Goal: Task Accomplishment & Management: Use online tool/utility

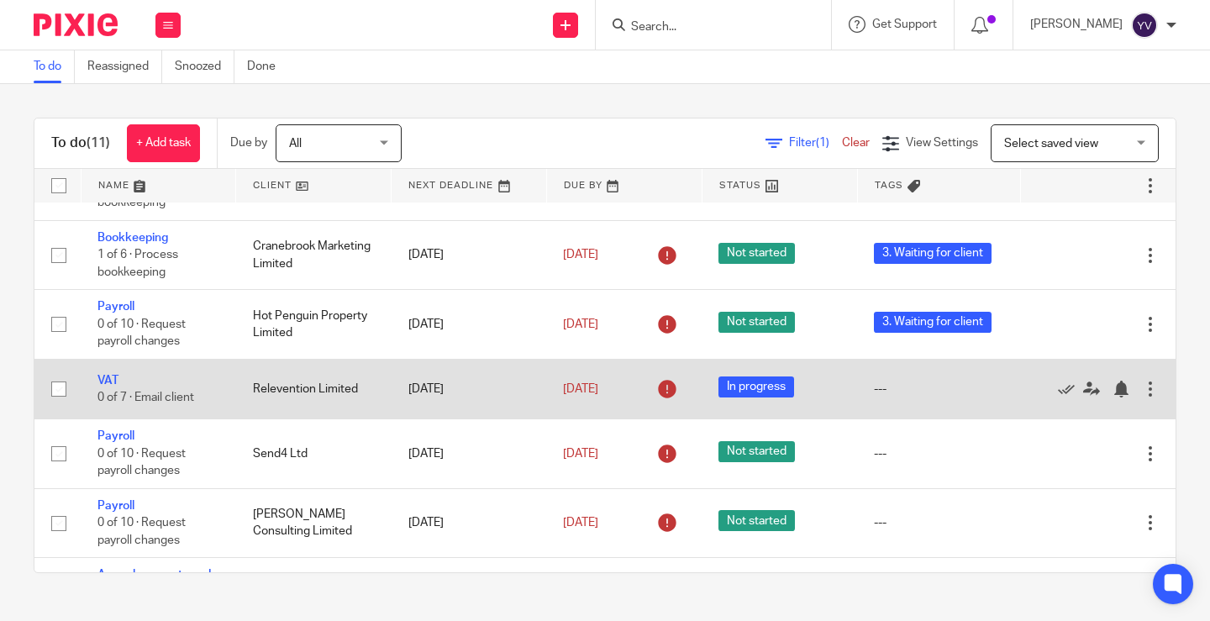
scroll to position [419, 0]
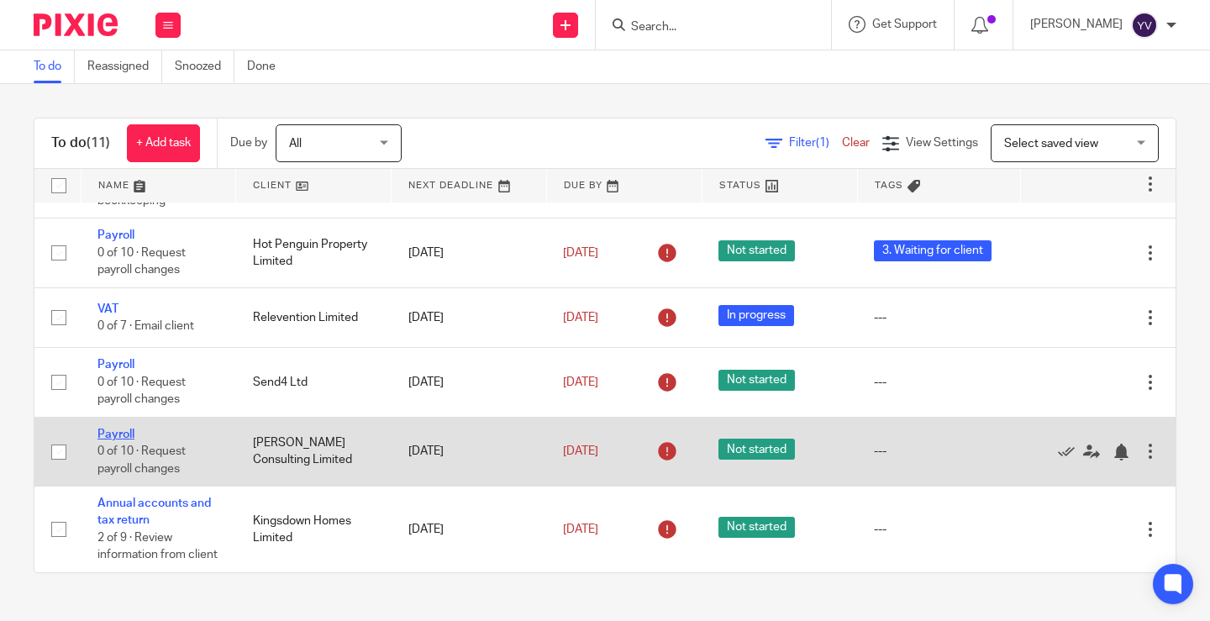
click at [120, 429] on link "Payroll" at bounding box center [116, 435] width 37 height 12
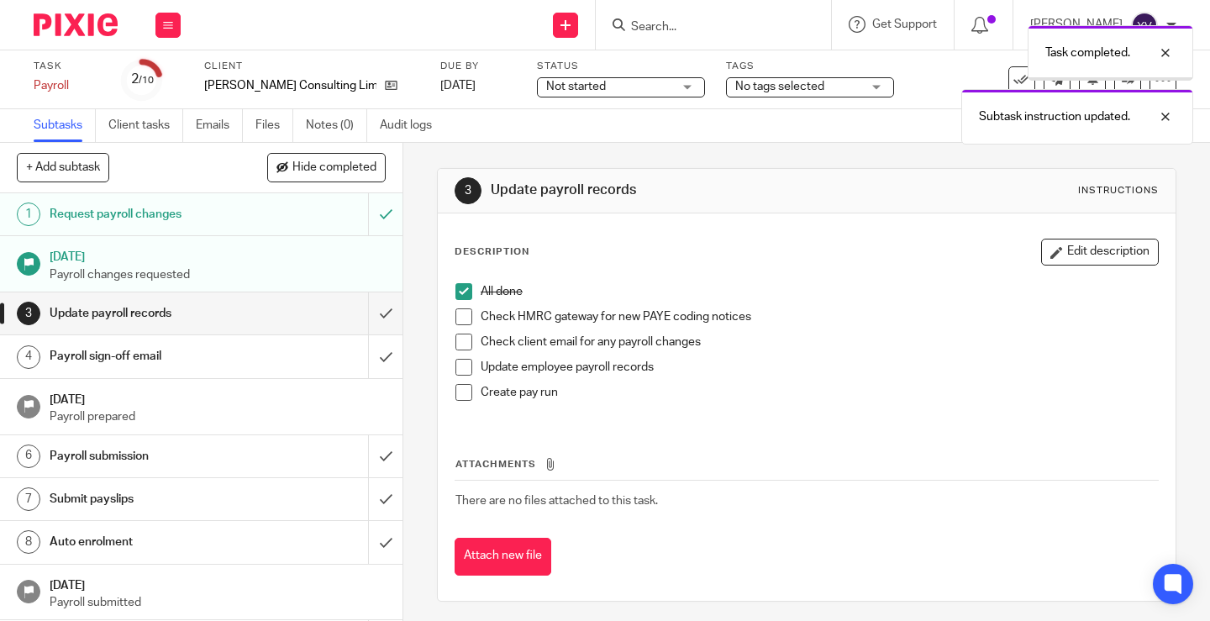
click at [461, 317] on span at bounding box center [464, 316] width 17 height 17
click at [462, 342] on span at bounding box center [464, 342] width 17 height 17
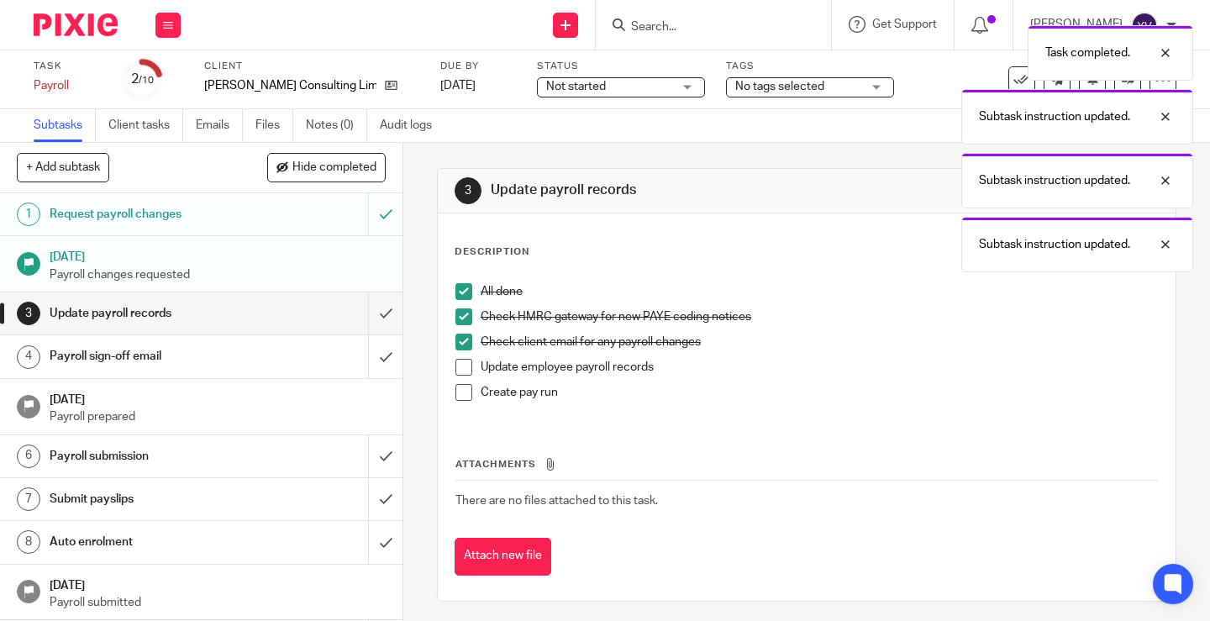
click at [459, 367] on span at bounding box center [464, 367] width 17 height 17
click at [458, 390] on span at bounding box center [464, 392] width 17 height 17
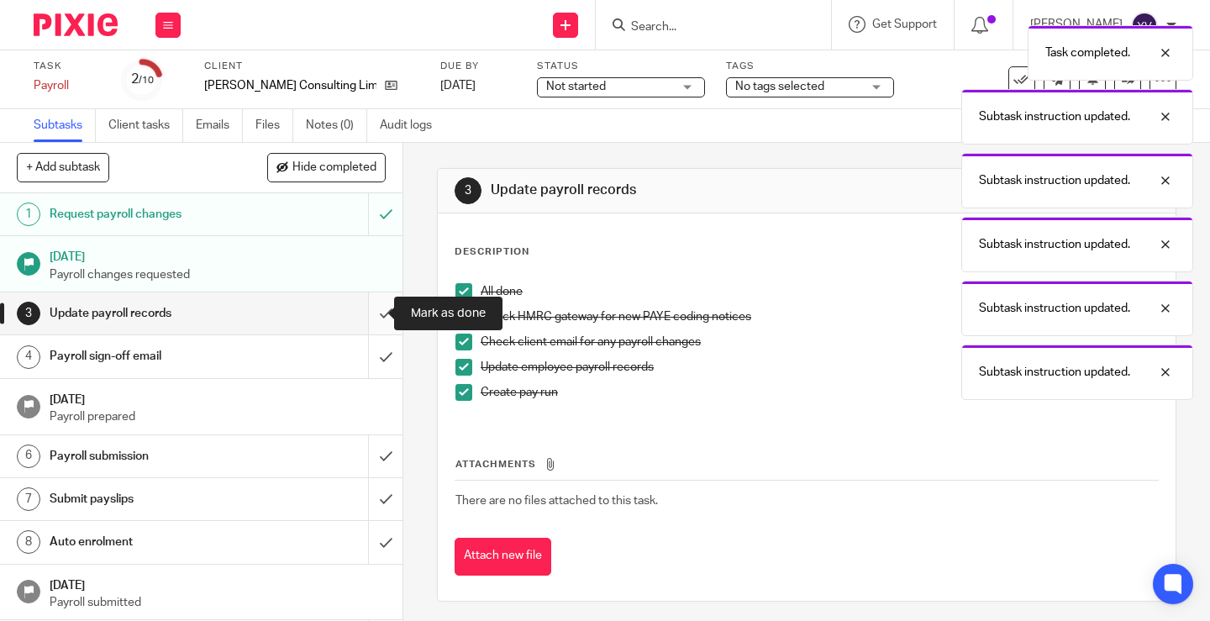
click at [370, 310] on input "submit" at bounding box center [201, 314] width 403 height 42
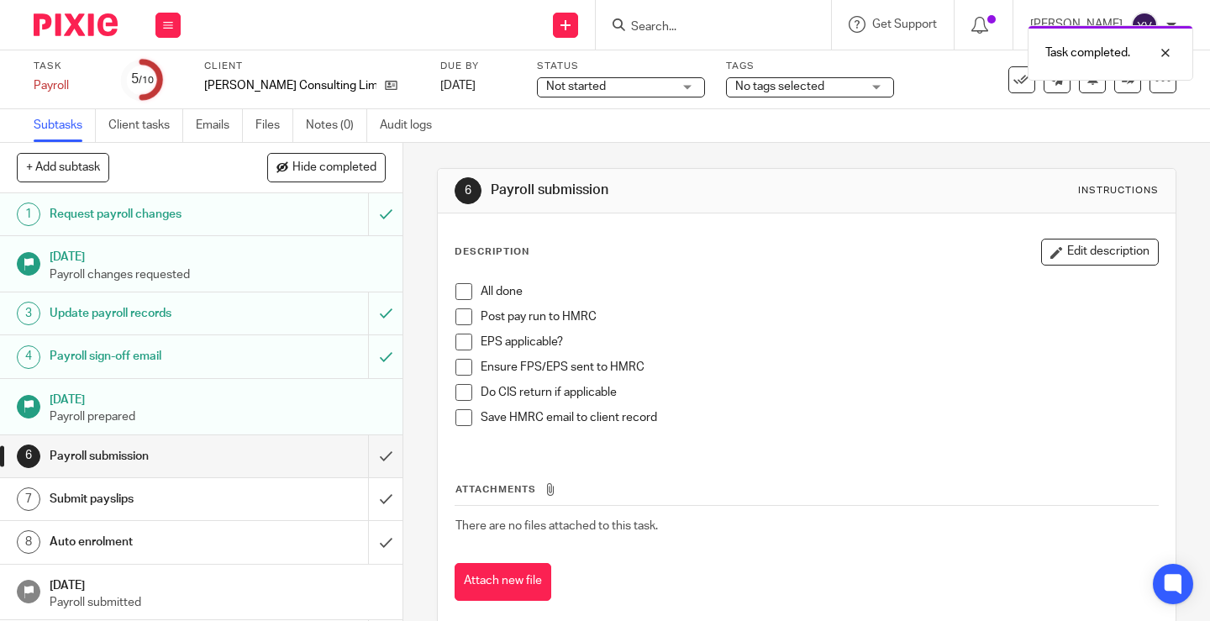
click at [460, 289] on span at bounding box center [464, 291] width 17 height 17
click at [463, 318] on span at bounding box center [464, 316] width 17 height 17
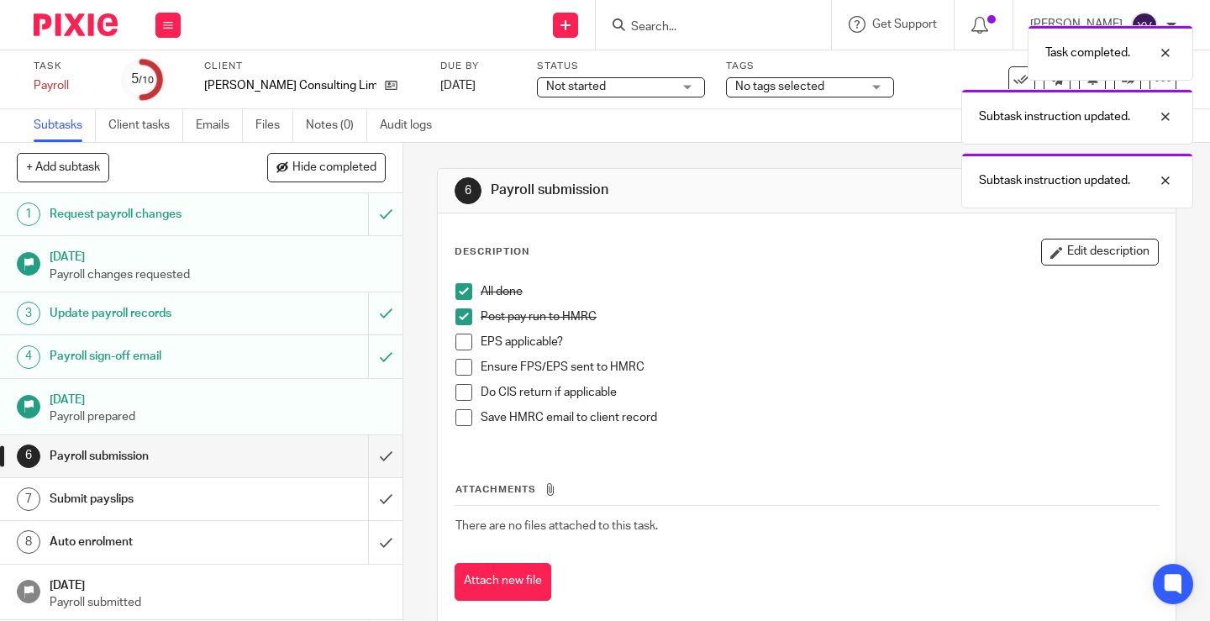
drag, startPoint x: 456, startPoint y: 340, endPoint x: 459, endPoint y: 358, distance: 18.0
click at [457, 340] on span at bounding box center [464, 342] width 17 height 17
click at [462, 371] on span at bounding box center [464, 367] width 17 height 17
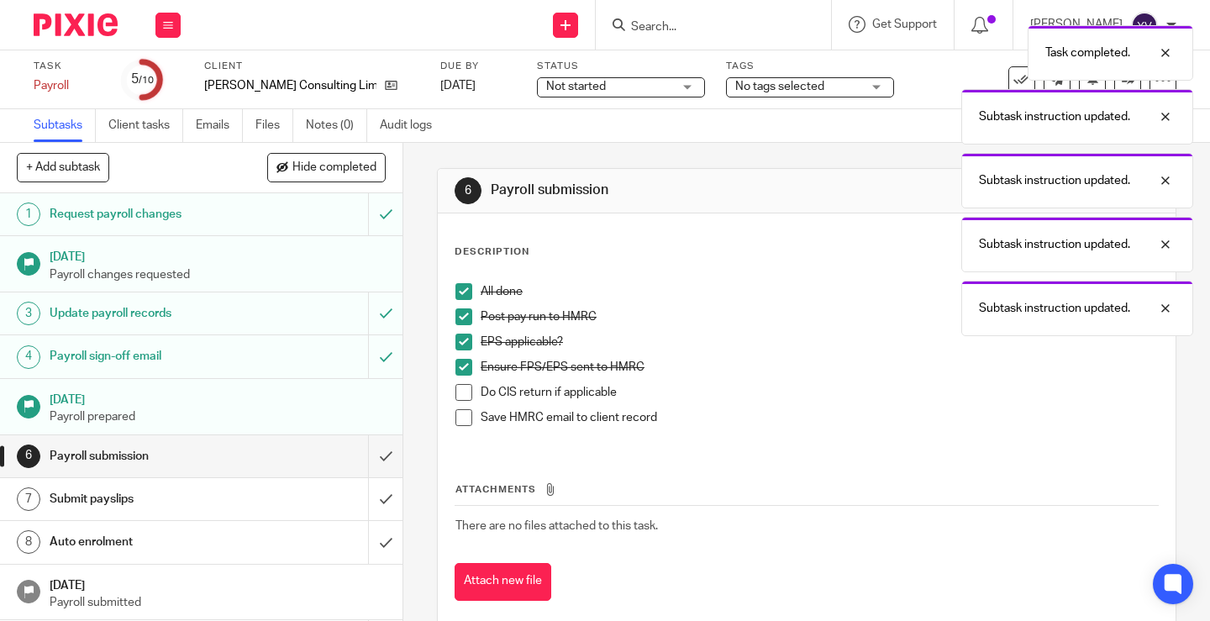
drag, startPoint x: 462, startPoint y: 387, endPoint x: 461, endPoint y: 397, distance: 9.4
click at [462, 390] on span at bounding box center [464, 392] width 17 height 17
click at [459, 417] on span at bounding box center [464, 417] width 17 height 17
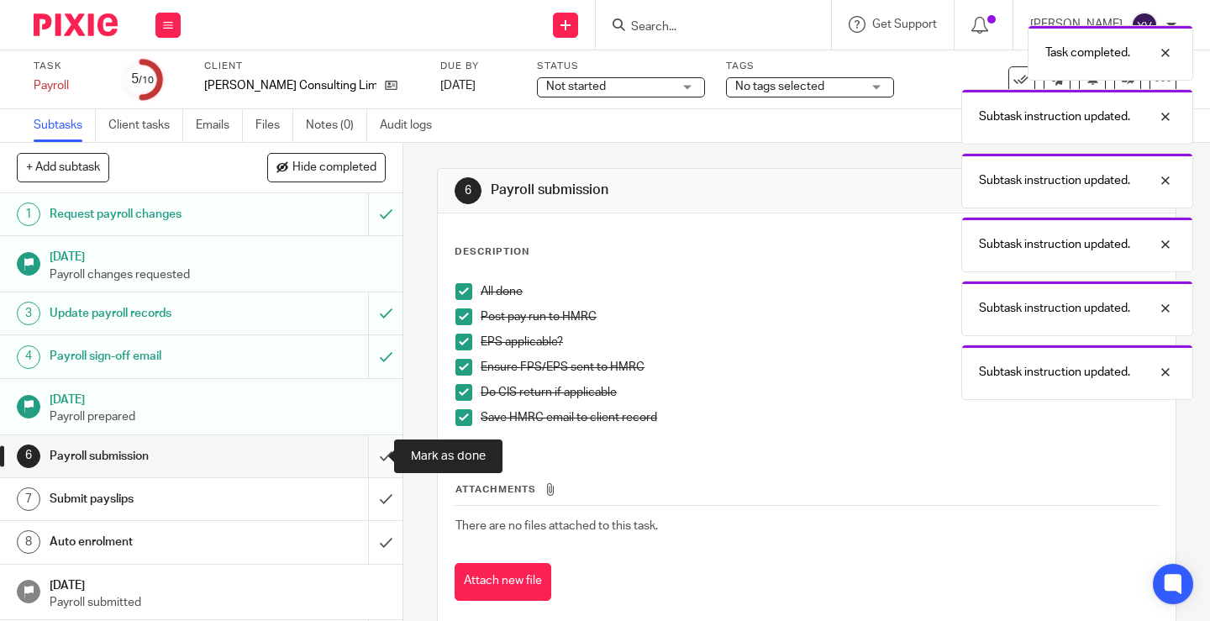
click at [365, 456] on input "submit" at bounding box center [201, 456] width 403 height 42
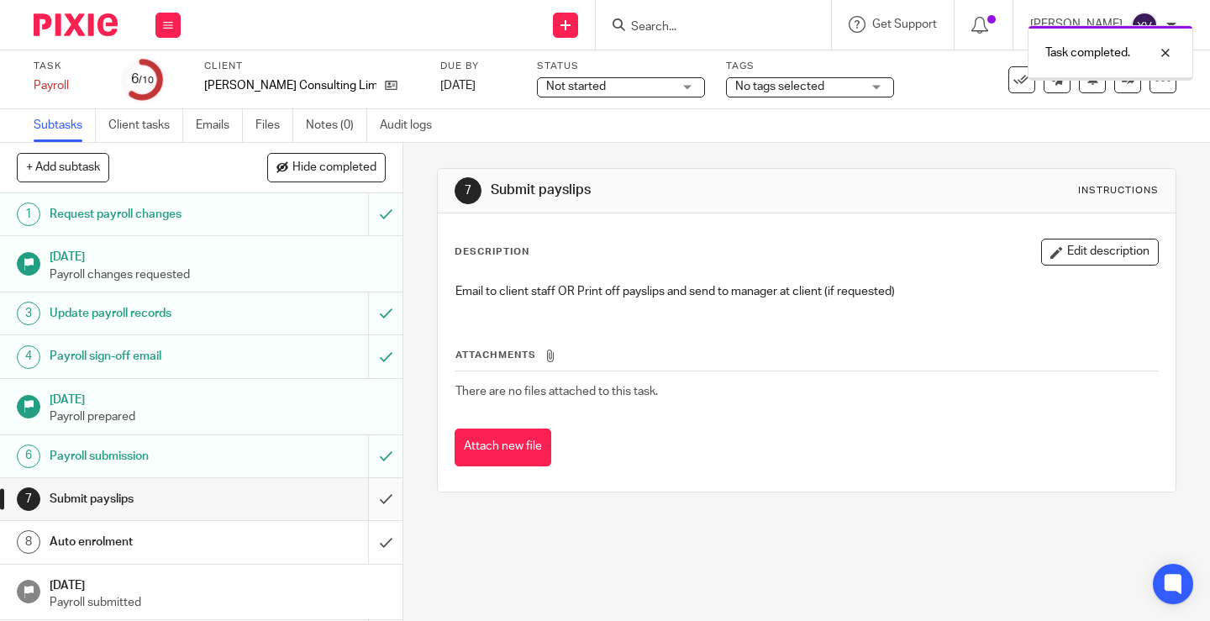
scroll to position [60, 0]
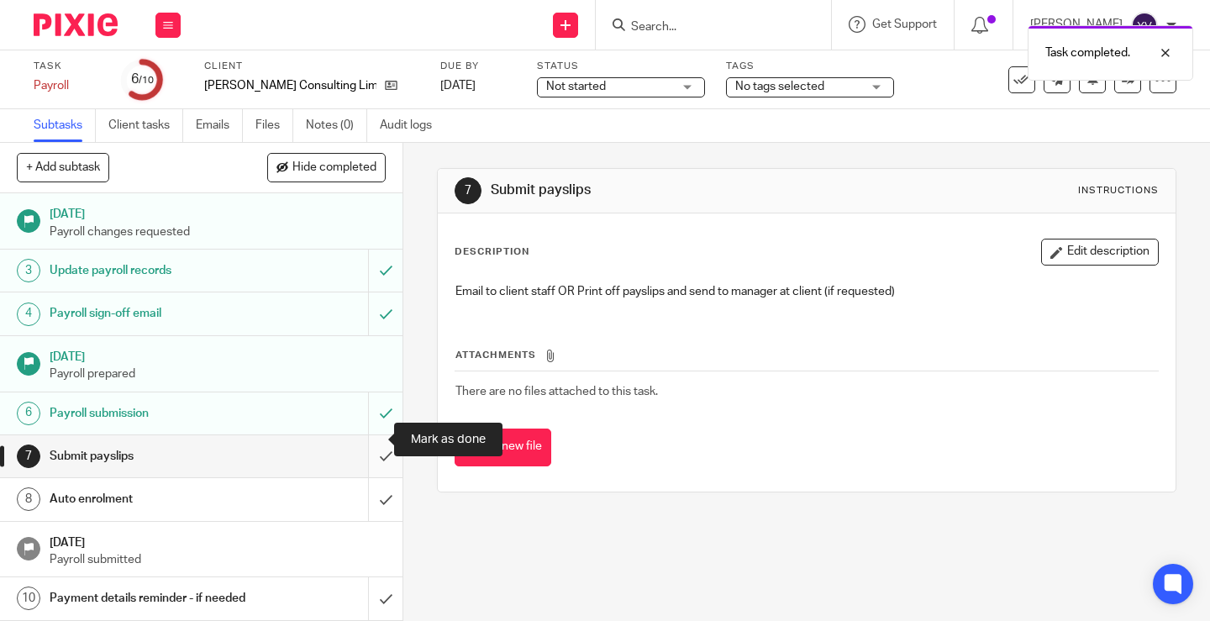
click at [370, 436] on input "submit" at bounding box center [201, 456] width 403 height 42
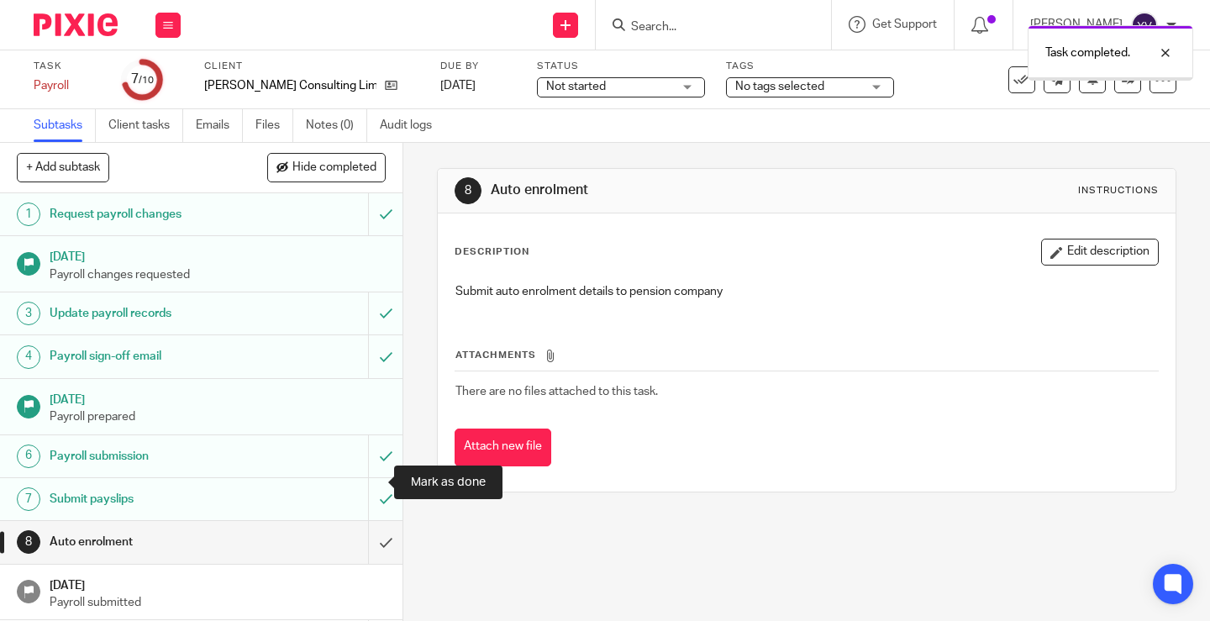
scroll to position [60, 0]
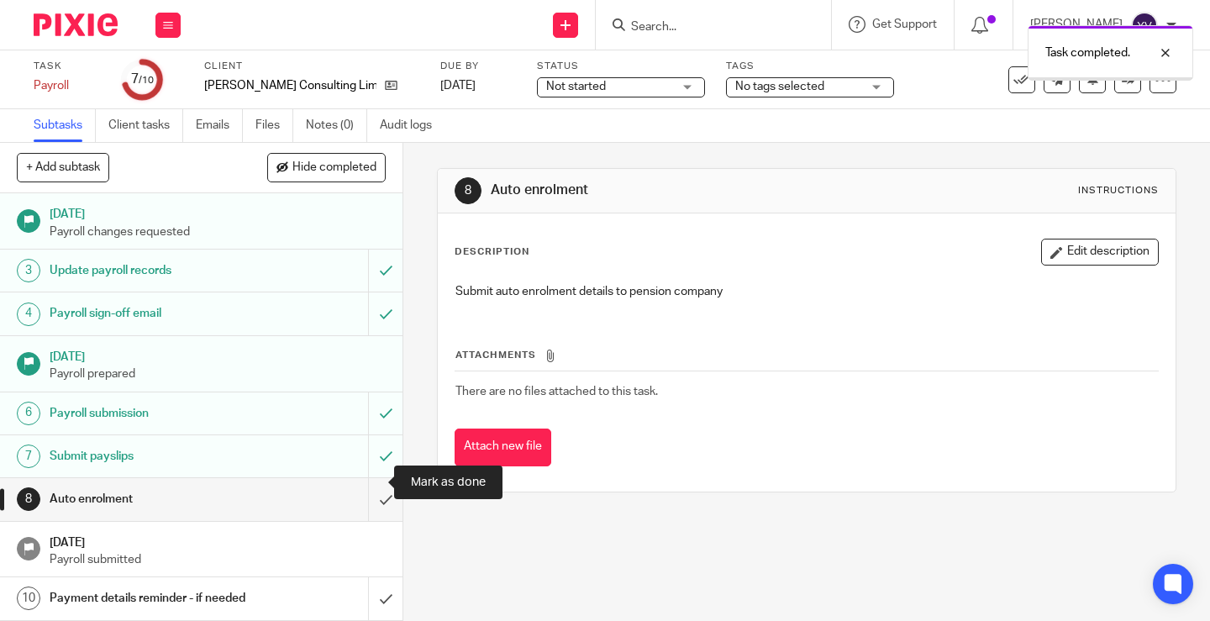
click at [367, 478] on input "submit" at bounding box center [201, 499] width 403 height 42
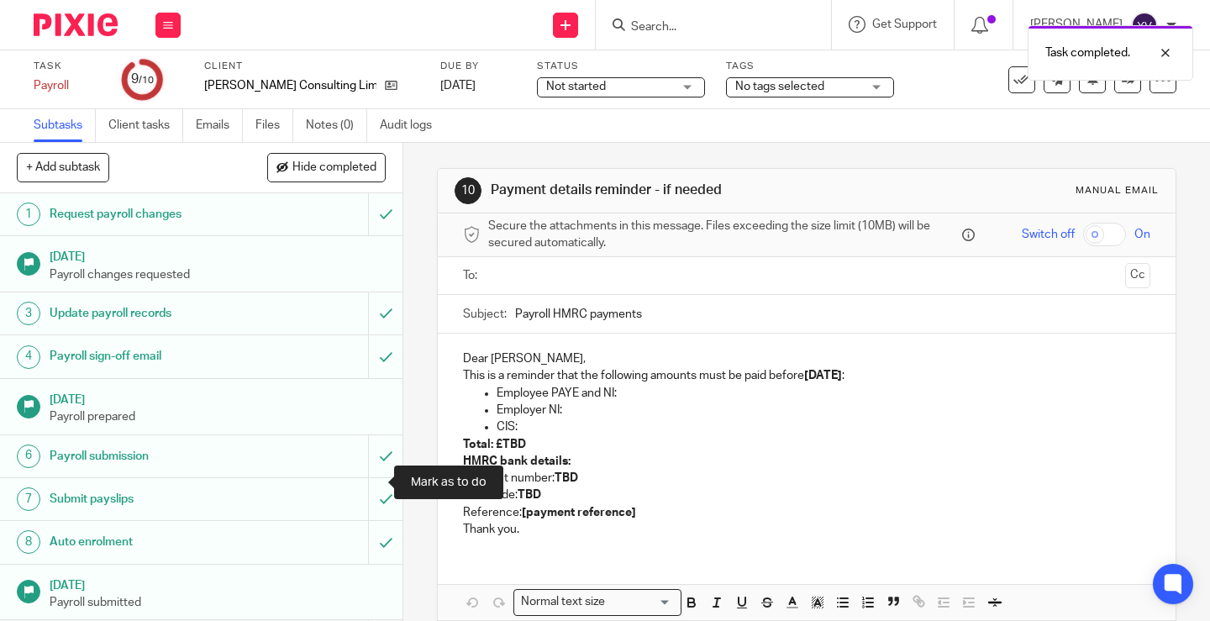
scroll to position [60, 0]
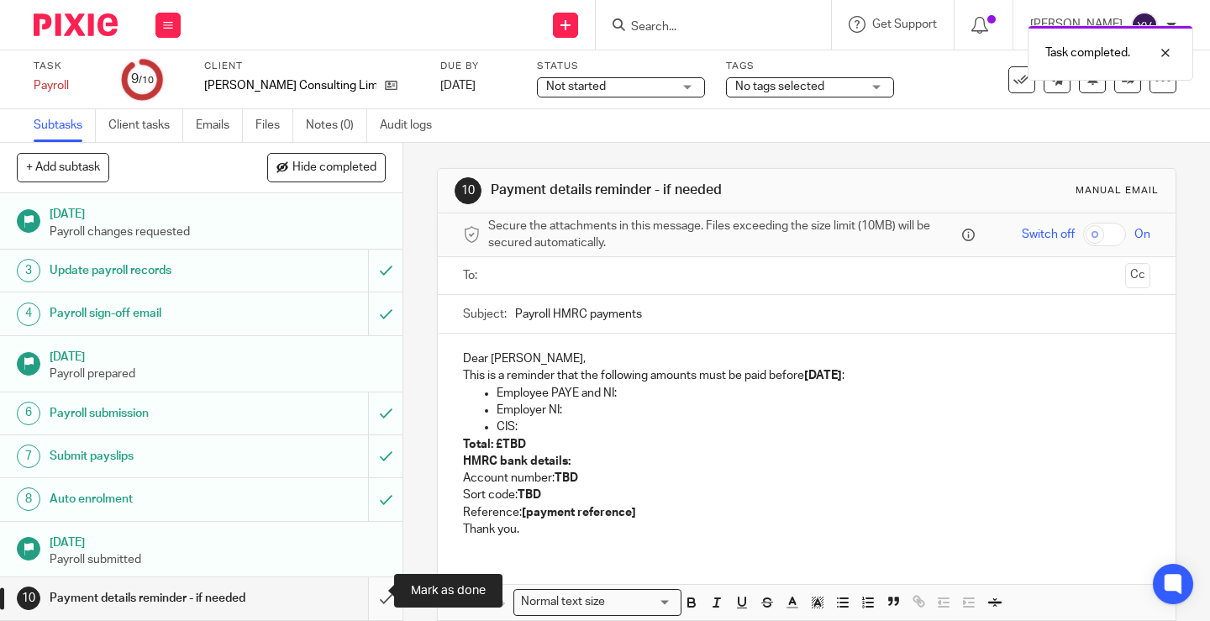
click at [369, 582] on input "submit" at bounding box center [201, 598] width 403 height 42
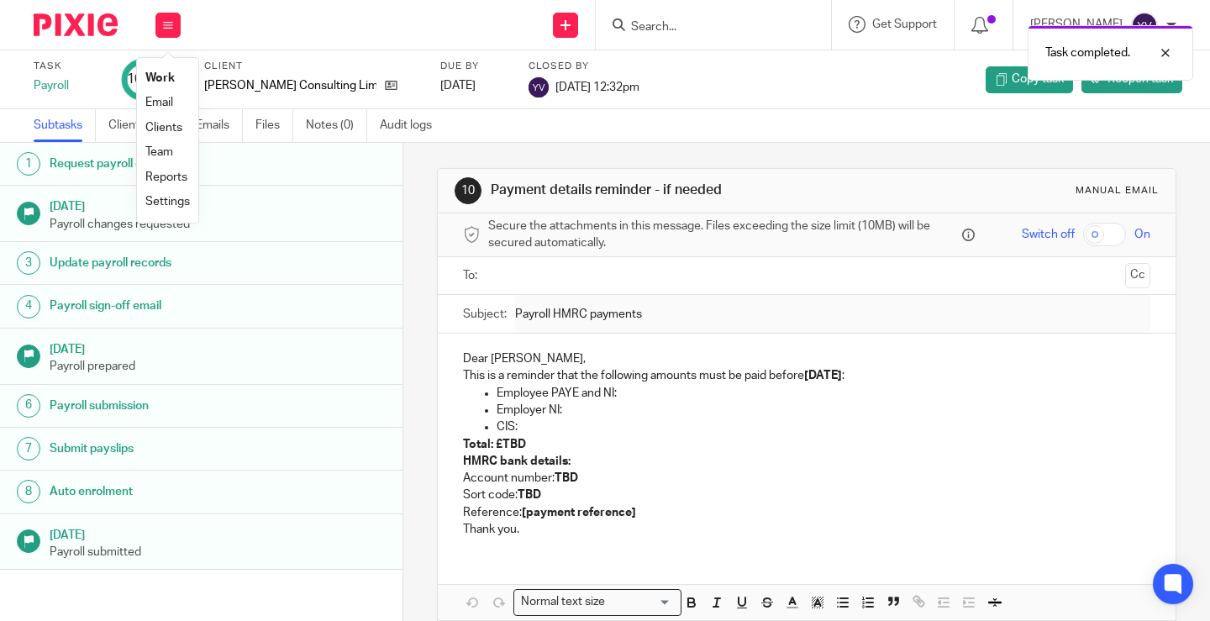
click at [166, 78] on link "Work" at bounding box center [159, 78] width 29 height 12
